Goal: Find contact information: Find contact information

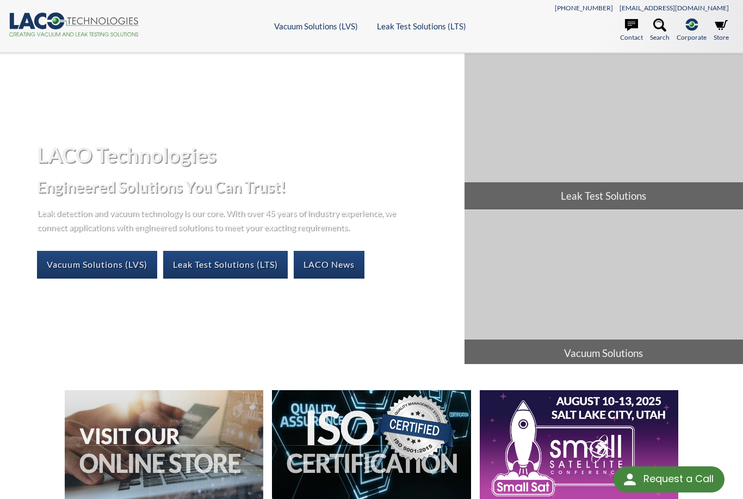
select select "Language Translate Widget"
click at [634, 29] on icon at bounding box center [631, 24] width 13 height 13
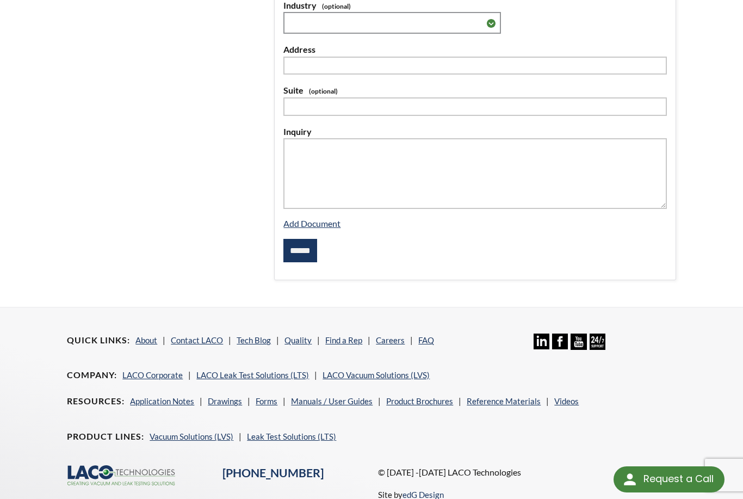
select select "Language Translate Widget"
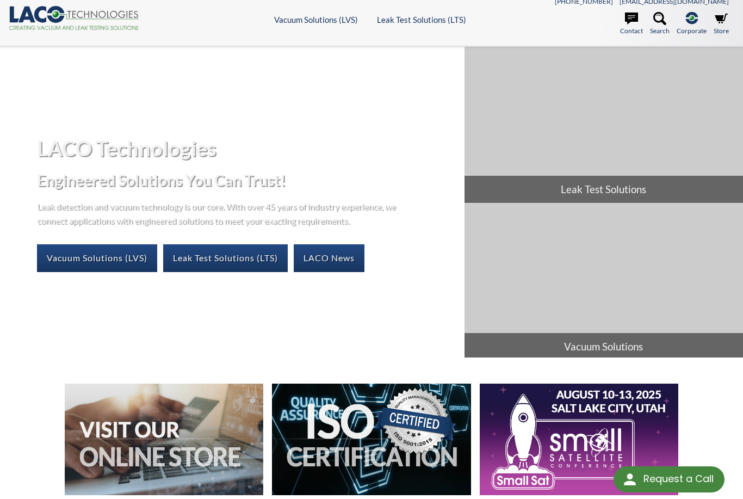
scroll to position [5, 0]
